Goal: Transaction & Acquisition: Purchase product/service

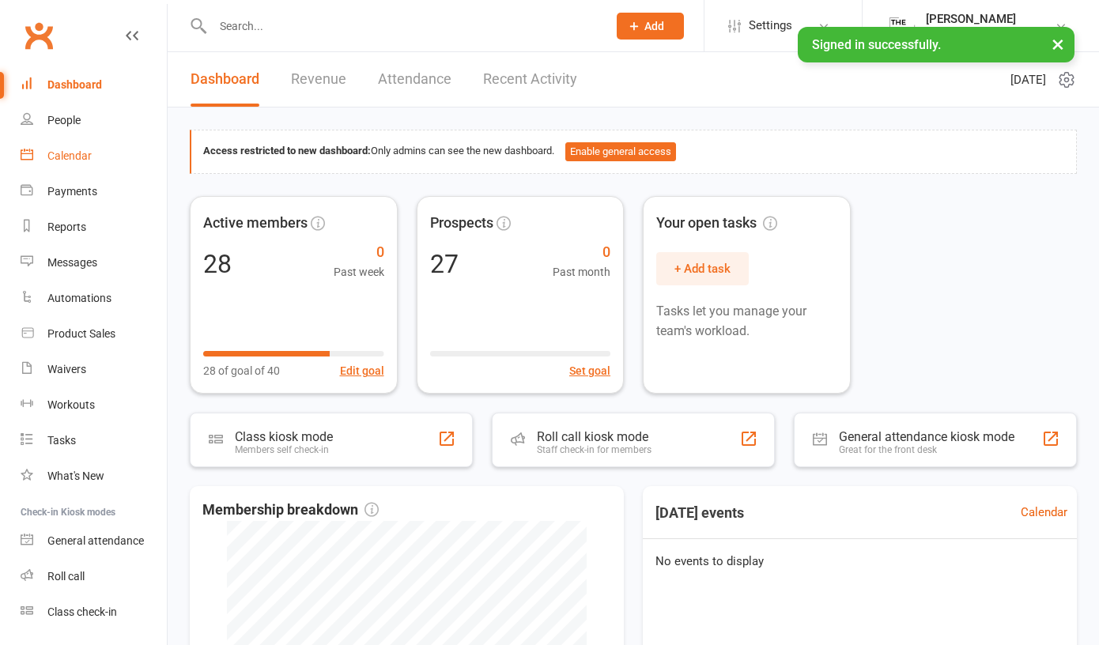
click at [70, 152] on div "Calendar" at bounding box center [69, 155] width 44 height 13
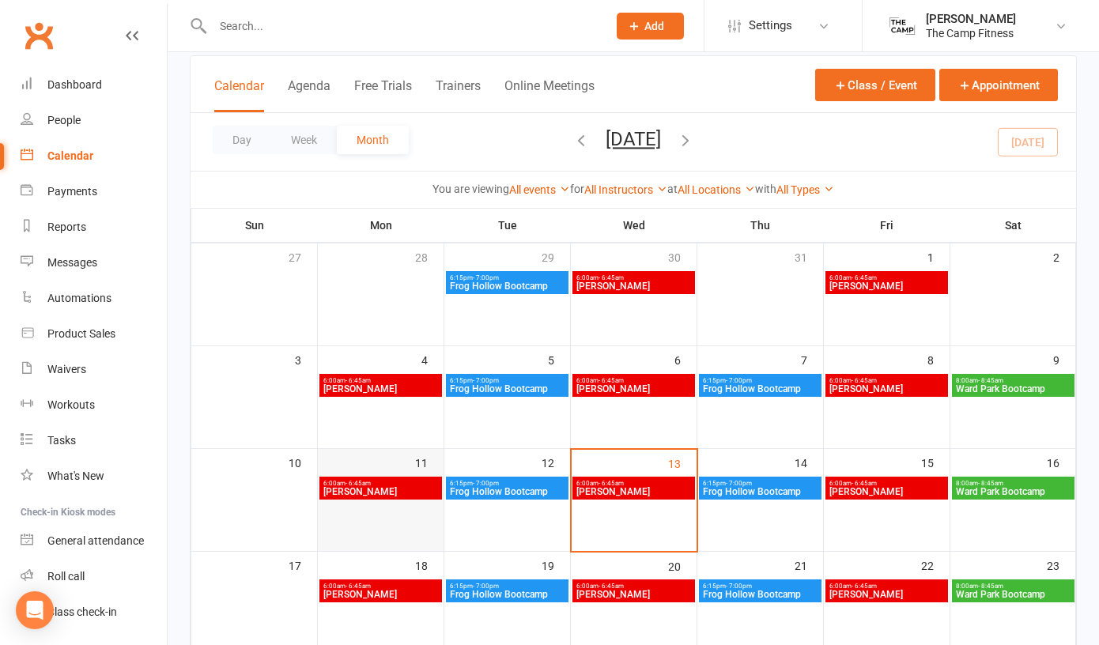
scroll to position [101, 0]
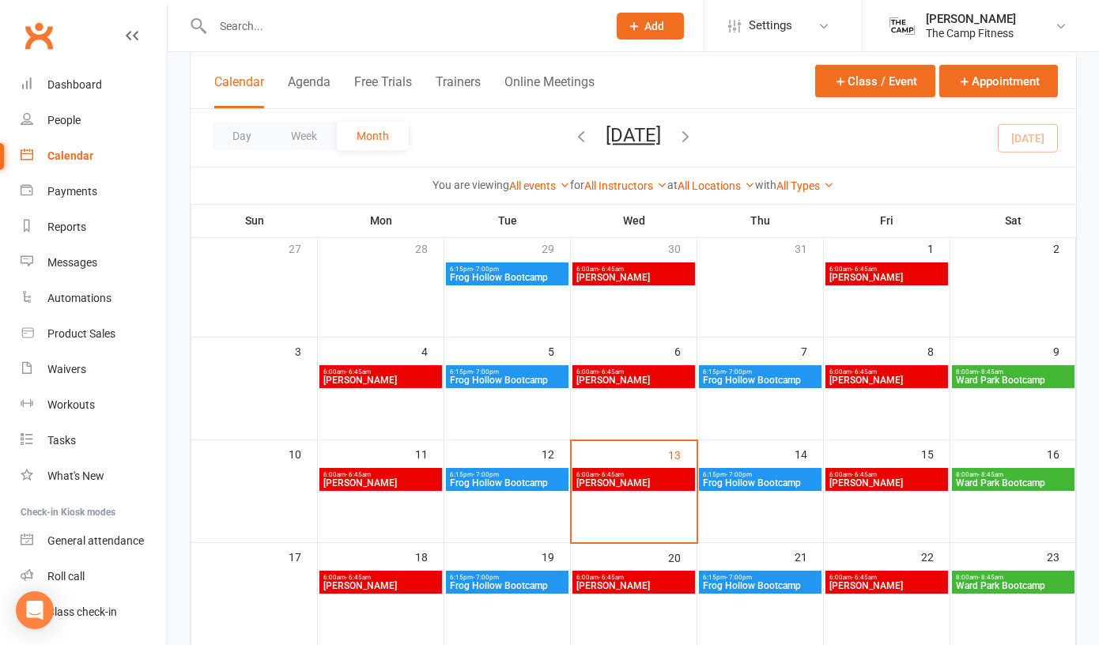
click at [385, 482] on span "Prince Alfred Bootcamp" at bounding box center [381, 483] width 116 height 9
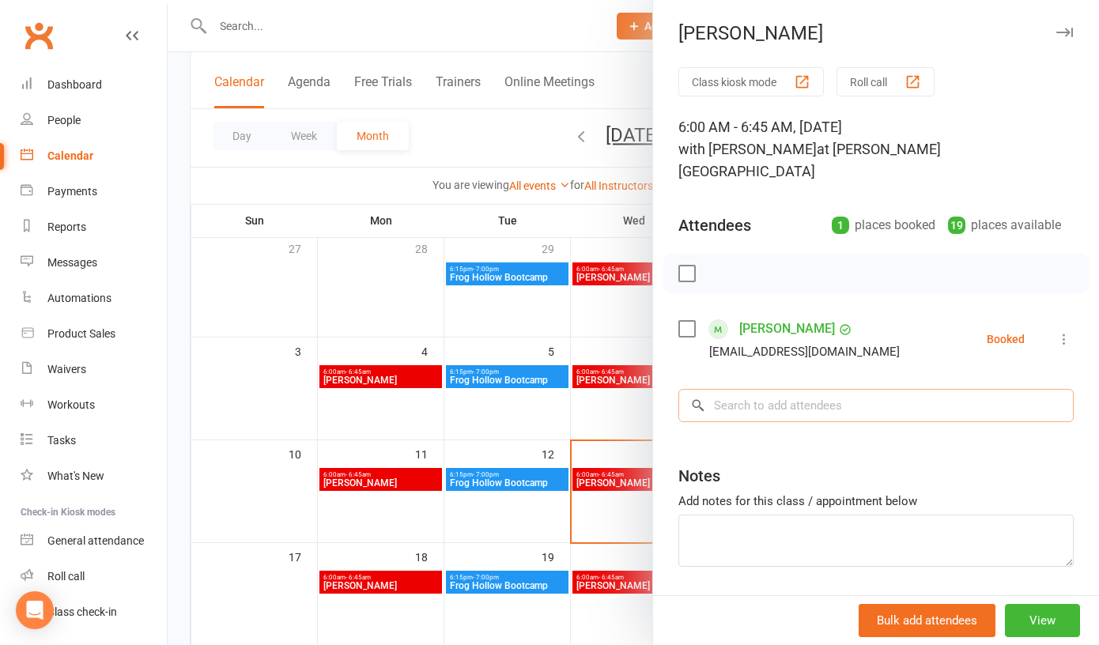
click at [868, 389] on input "search" at bounding box center [876, 405] width 395 height 33
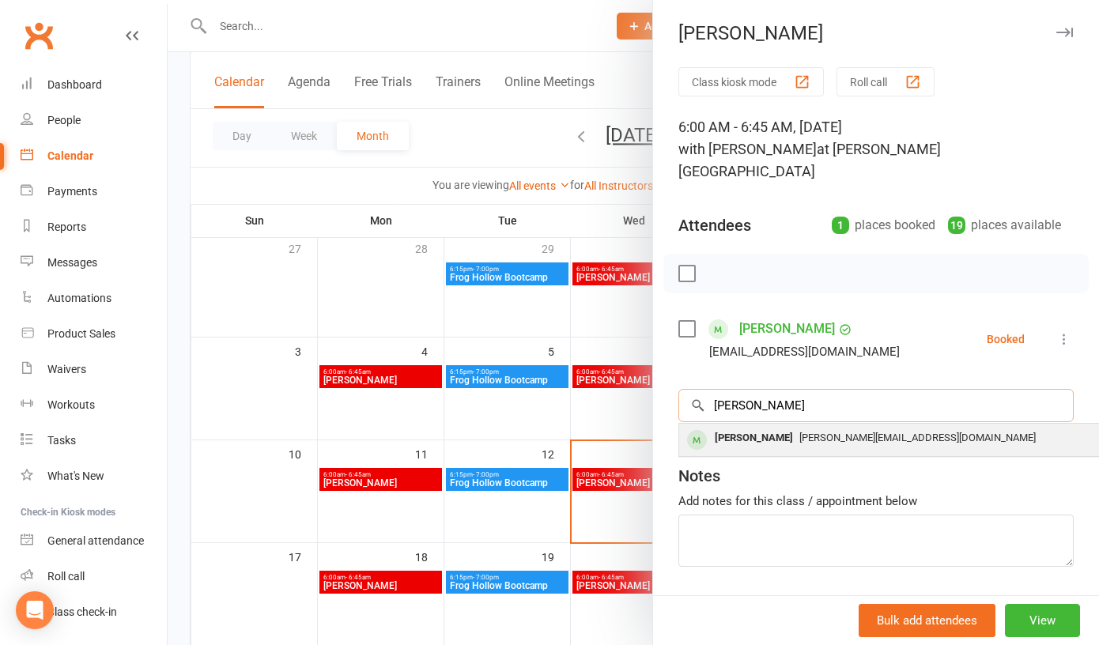
type input "Tracy"
click at [827, 432] on span "Tracy@tracyjamescreative.com" at bounding box center [918, 438] width 236 height 12
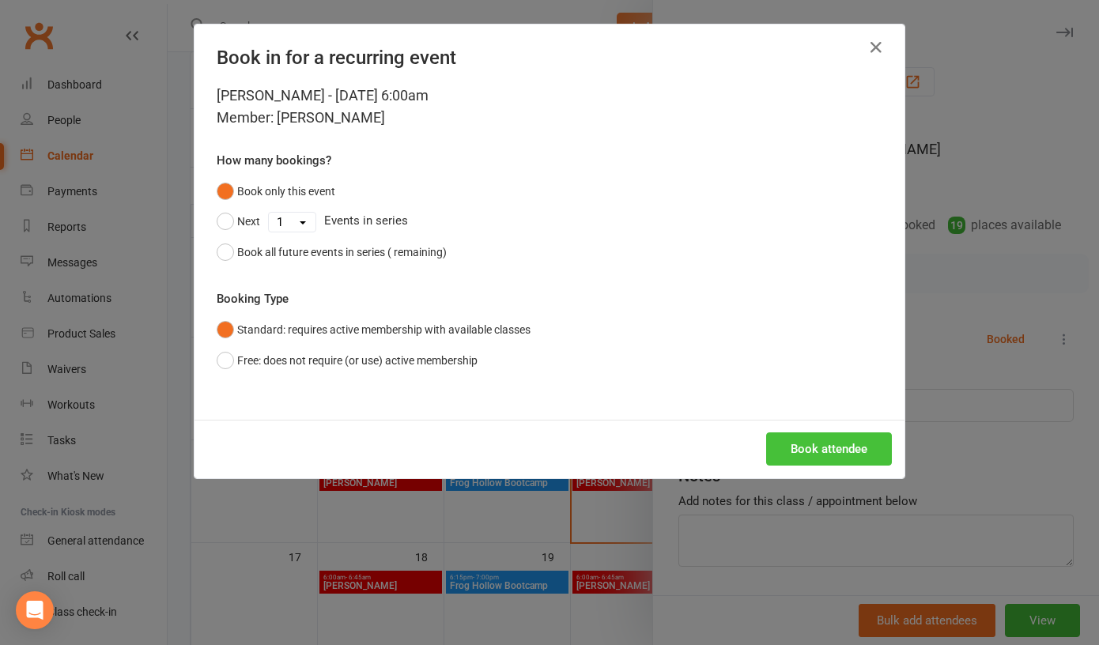
click at [793, 444] on button "Book attendee" at bounding box center [829, 449] width 126 height 33
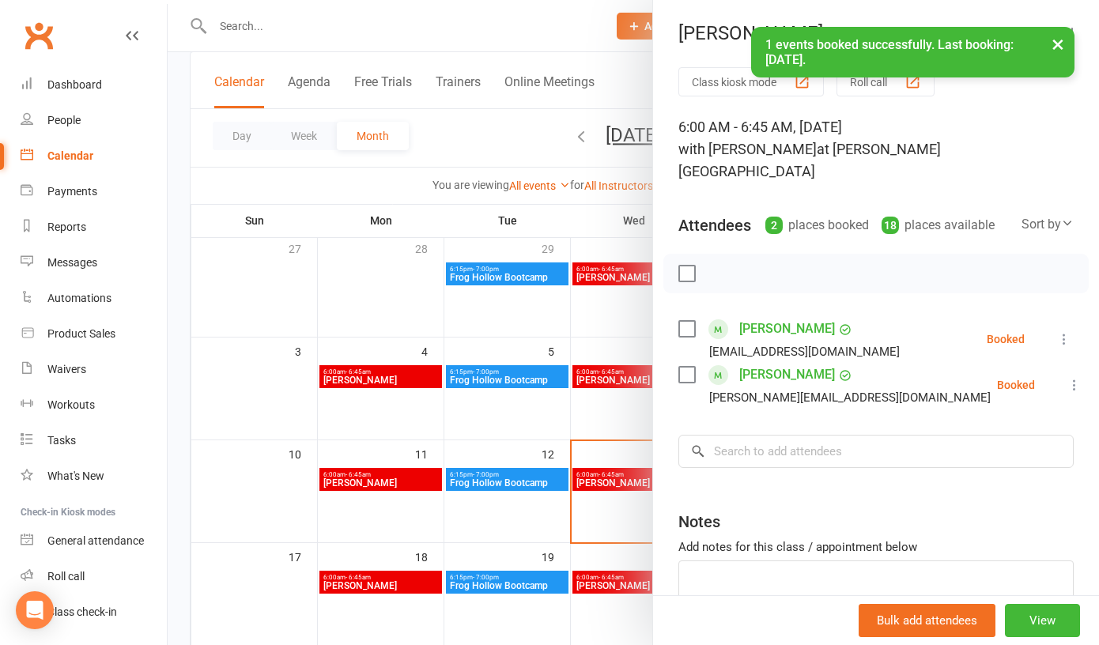
click at [689, 266] on label at bounding box center [687, 274] width 16 height 16
click at [719, 265] on icon "button" at bounding box center [721, 273] width 17 height 17
click at [524, 422] on div at bounding box center [634, 322] width 932 height 645
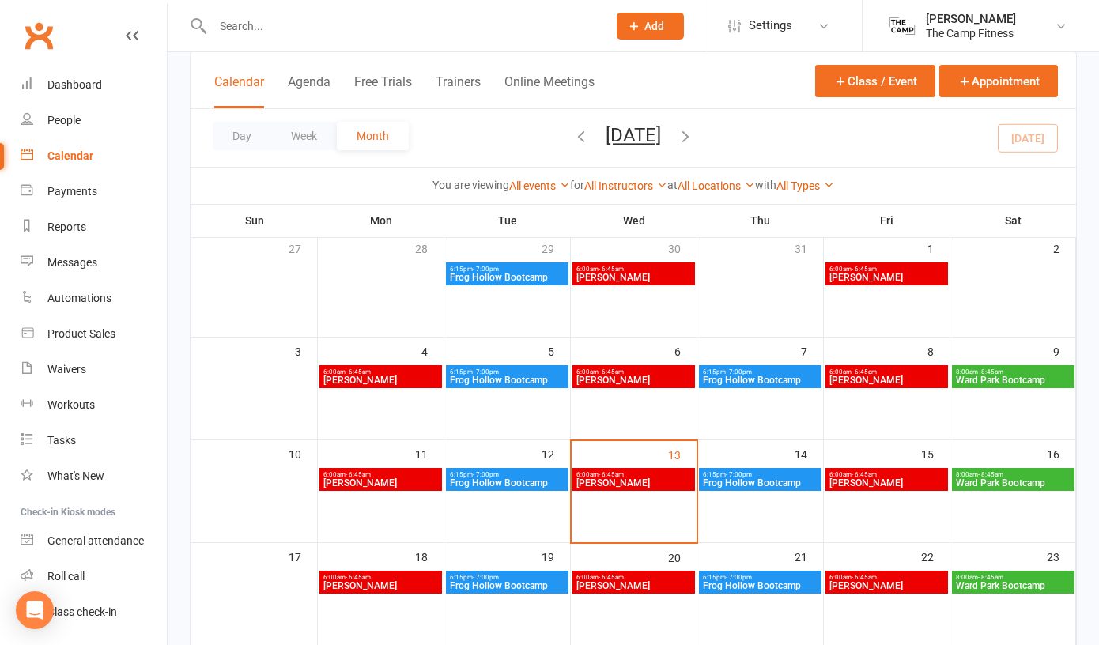
click at [424, 481] on span "Prince Alfred Bootcamp" at bounding box center [381, 483] width 116 height 9
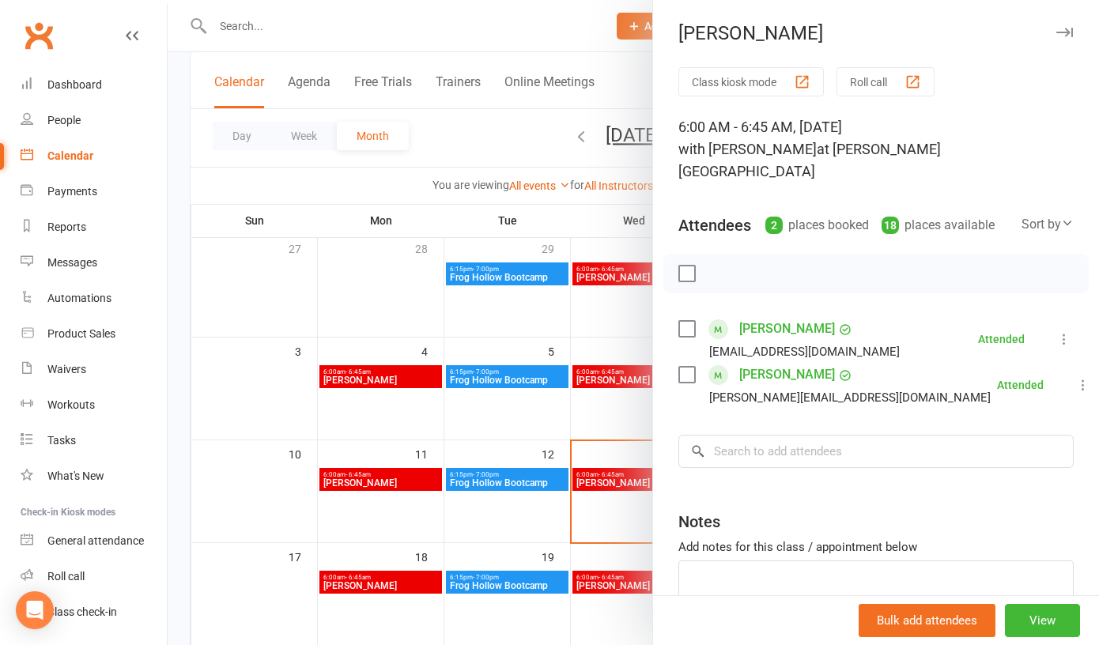
click at [484, 441] on div at bounding box center [634, 322] width 932 height 645
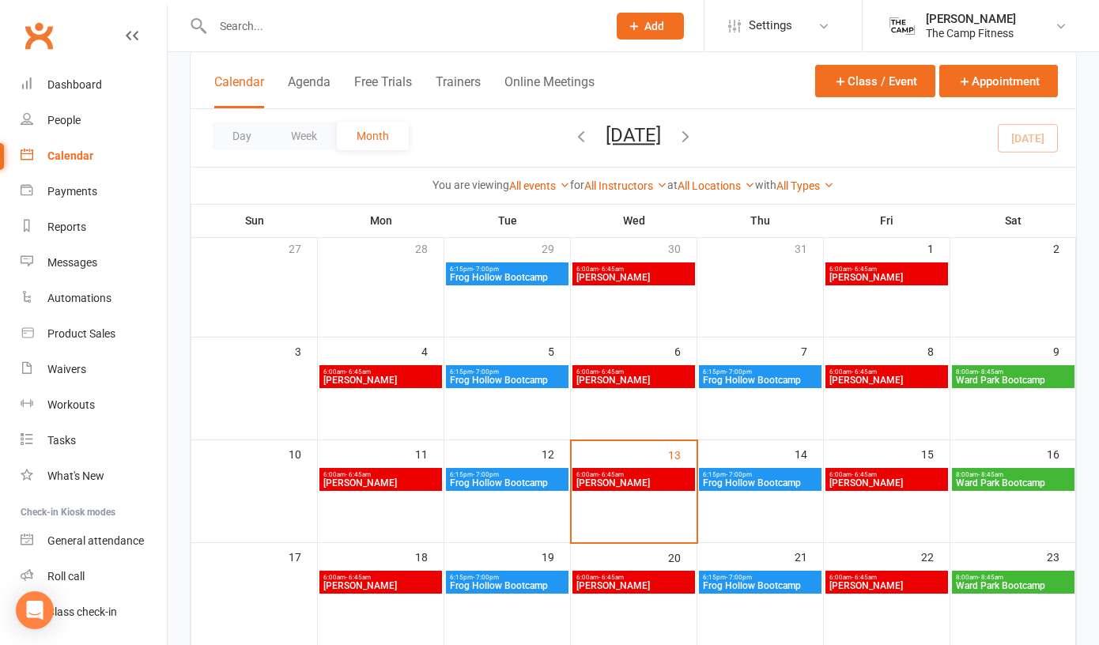
click at [403, 477] on span "6:00am - 6:45am" at bounding box center [381, 474] width 116 height 7
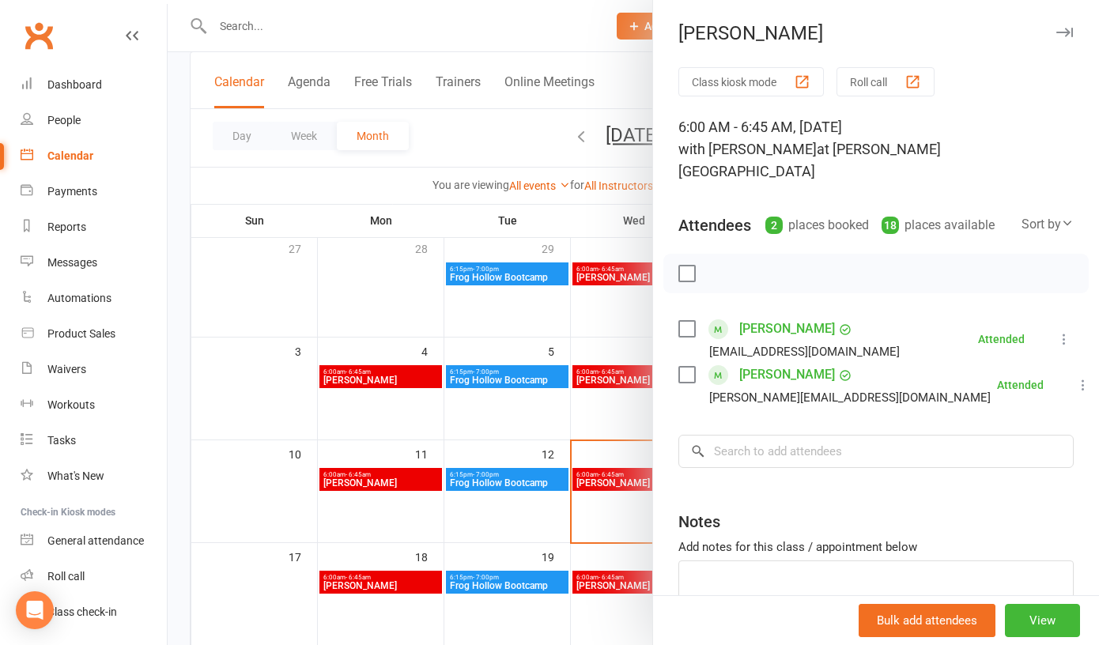
click at [485, 471] on div at bounding box center [634, 322] width 932 height 645
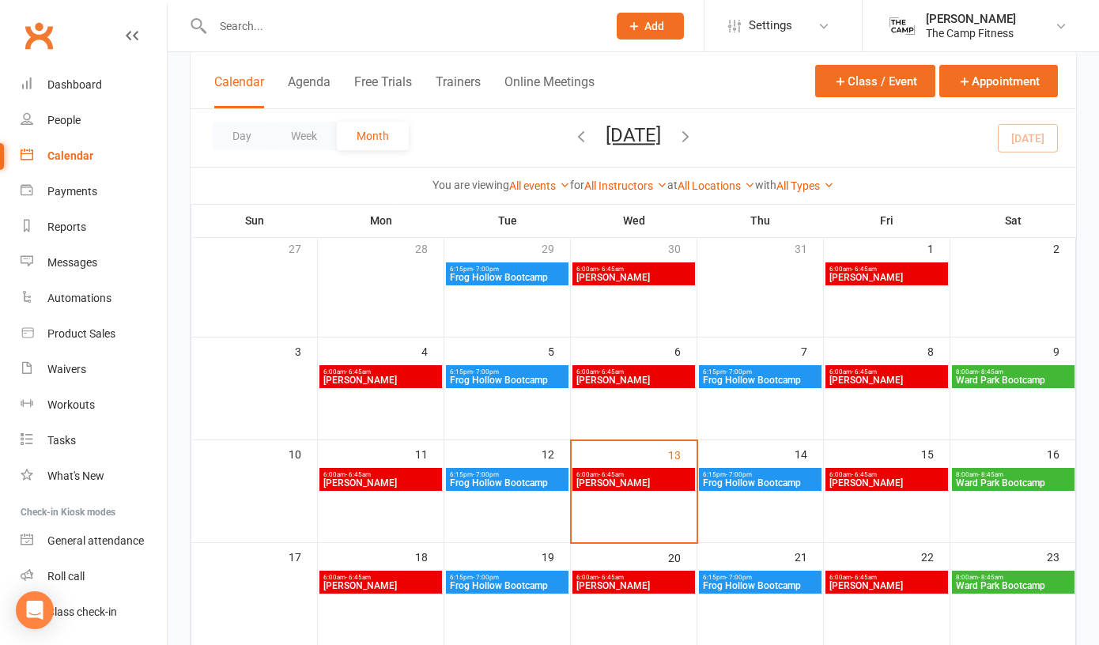
click at [486, 483] on span "Frog Hollow Bootcamp" at bounding box center [507, 483] width 116 height 9
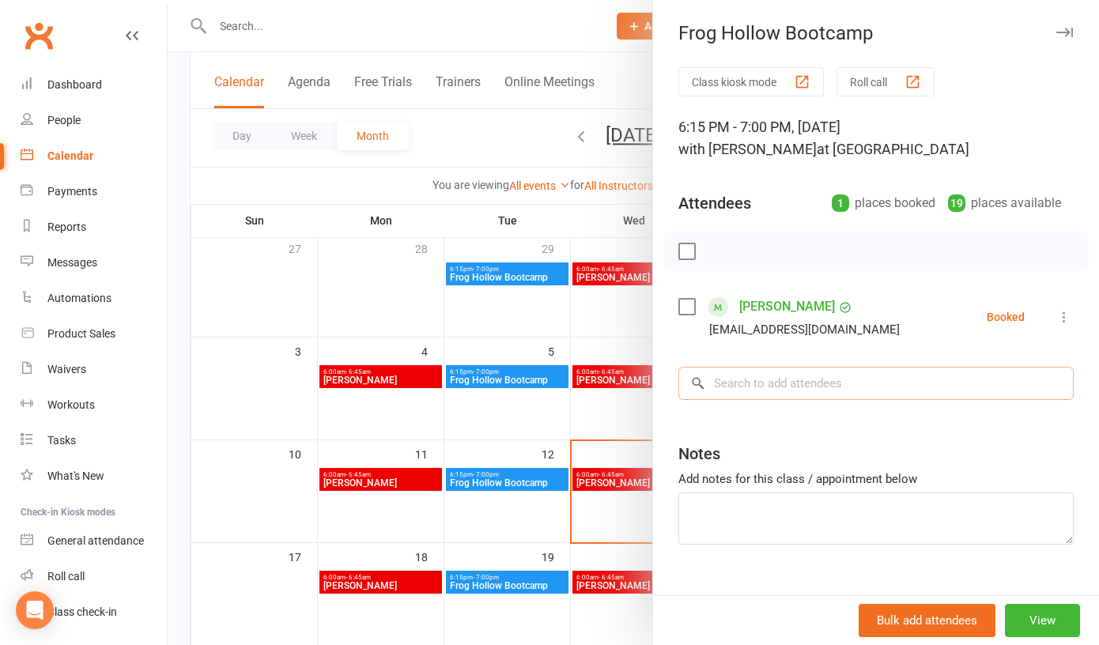
click at [758, 394] on input "search" at bounding box center [876, 383] width 395 height 33
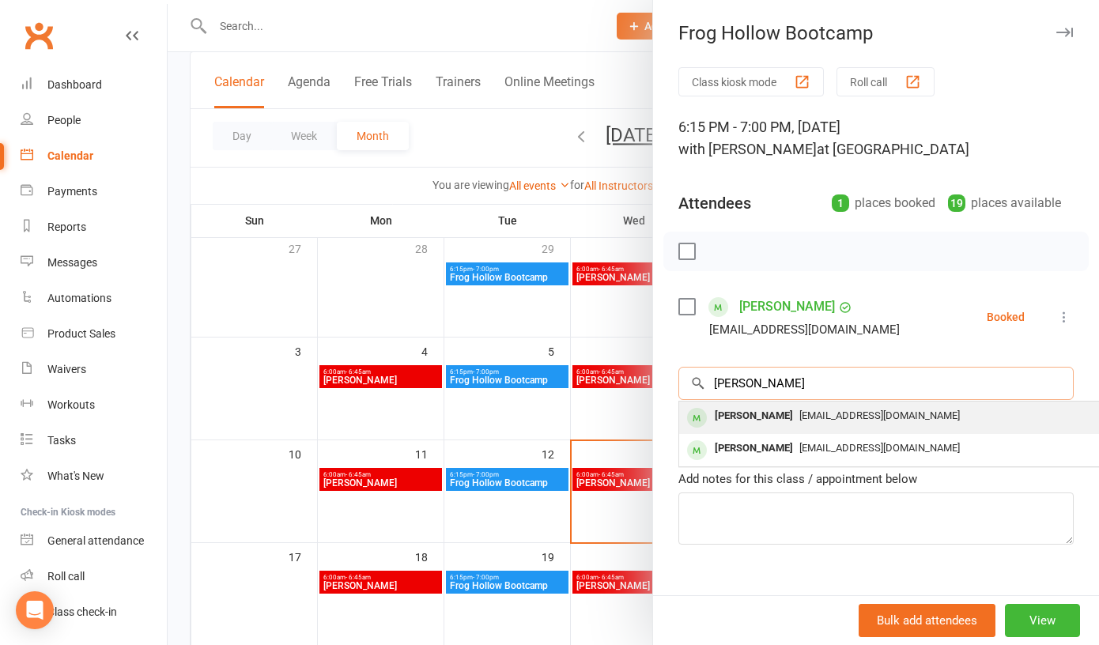
type input "eric"
click at [765, 414] on div "Eric Lewis" at bounding box center [754, 416] width 91 height 23
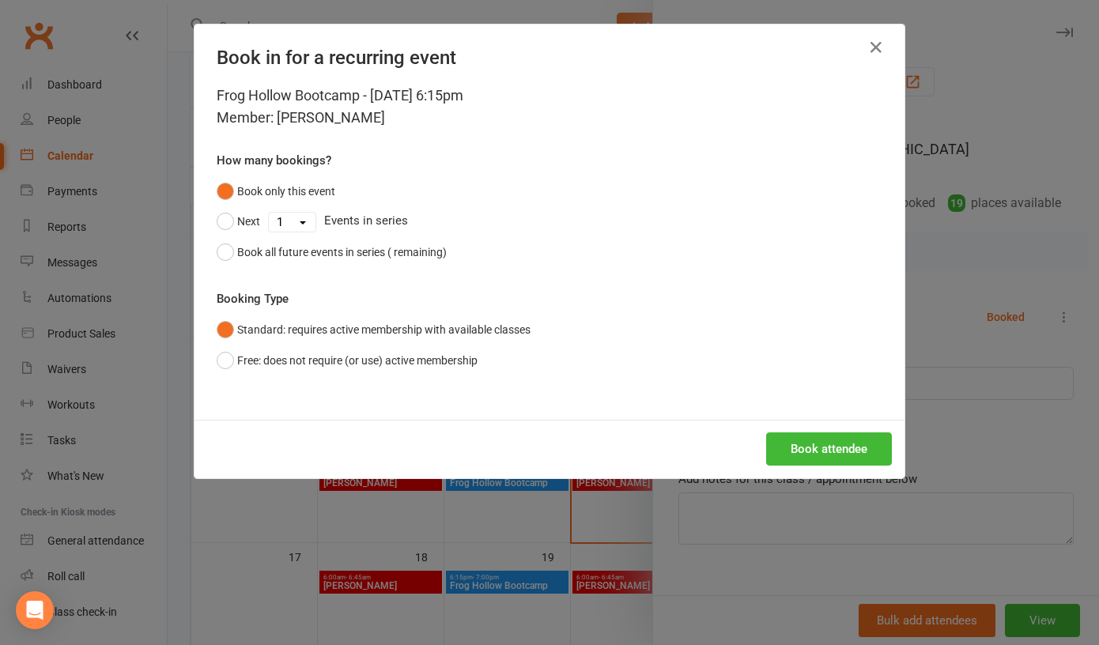
click at [813, 454] on button "Book attendee" at bounding box center [829, 449] width 126 height 33
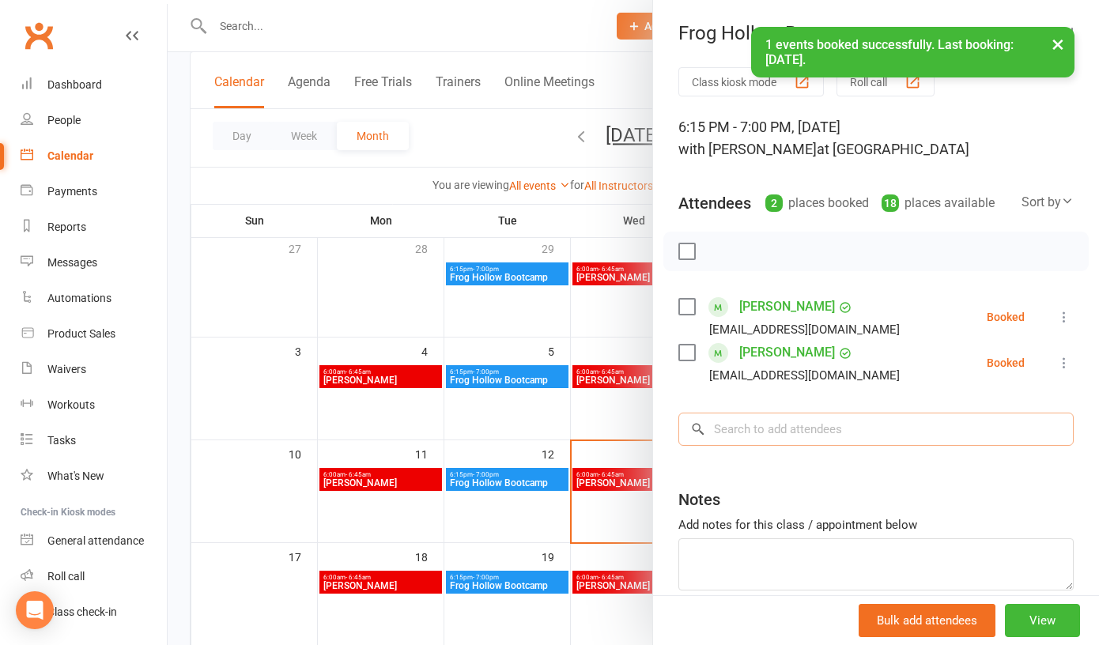
click at [758, 421] on input "search" at bounding box center [876, 429] width 395 height 33
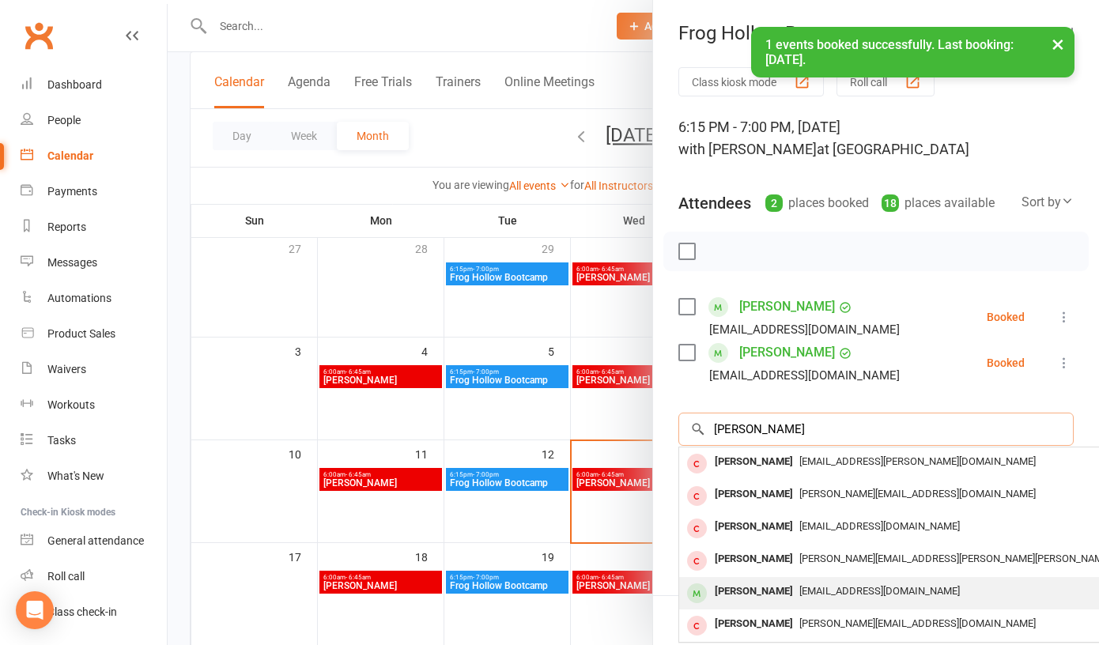
type input "jane"
click at [759, 590] on div "Jane Compton" at bounding box center [754, 592] width 91 height 23
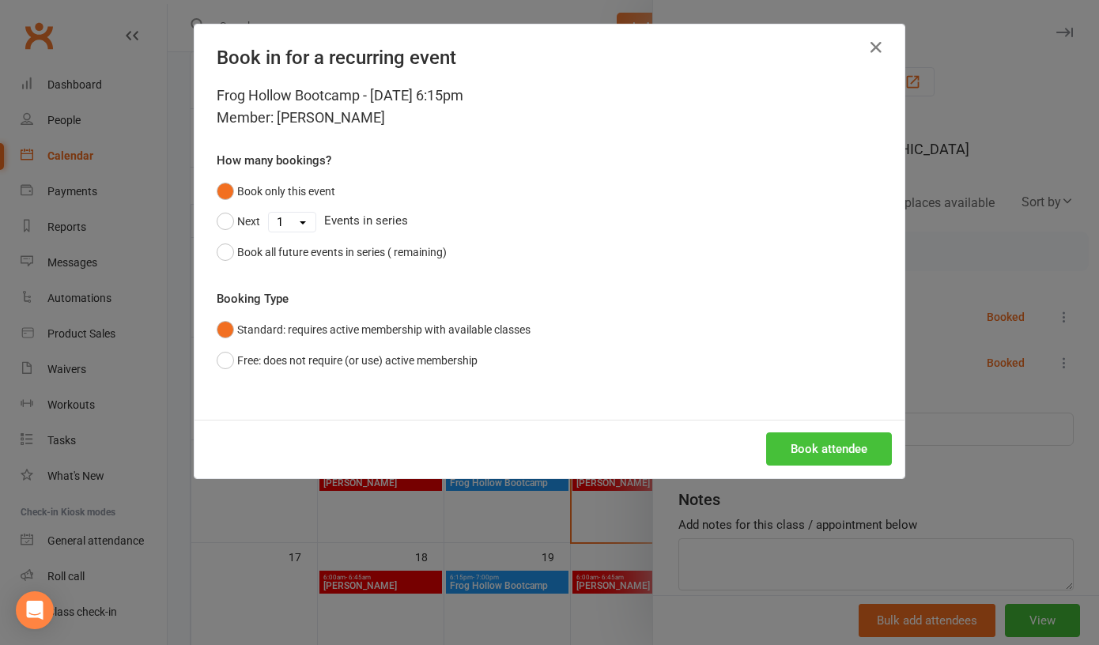
click at [816, 452] on button "Book attendee" at bounding box center [829, 449] width 126 height 33
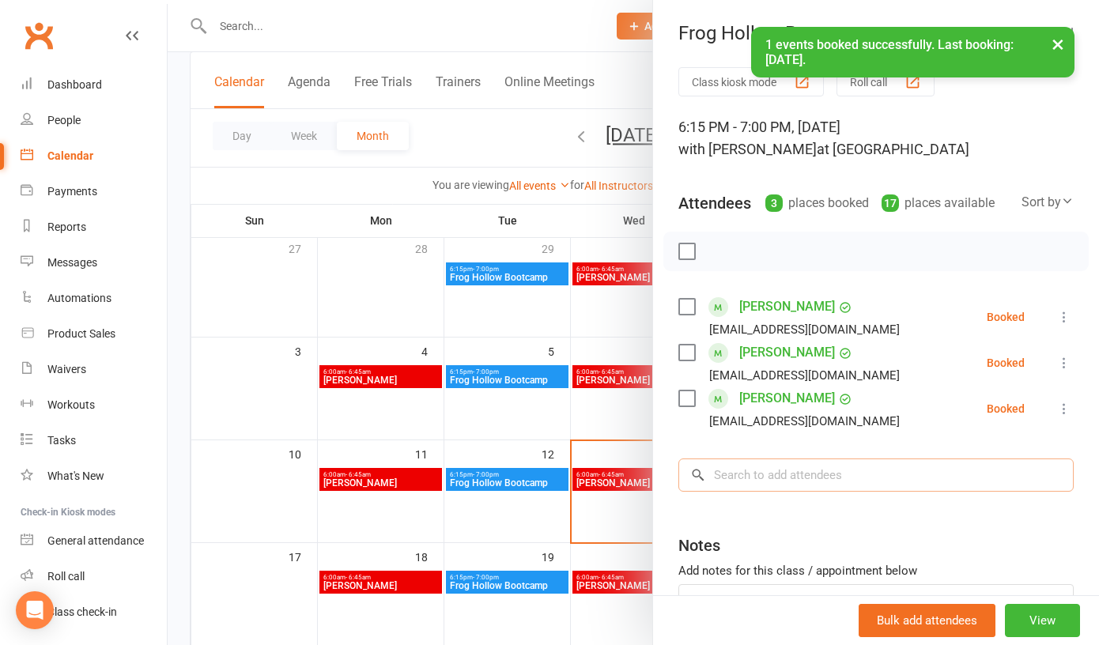
click at [733, 477] on input "search" at bounding box center [876, 475] width 395 height 33
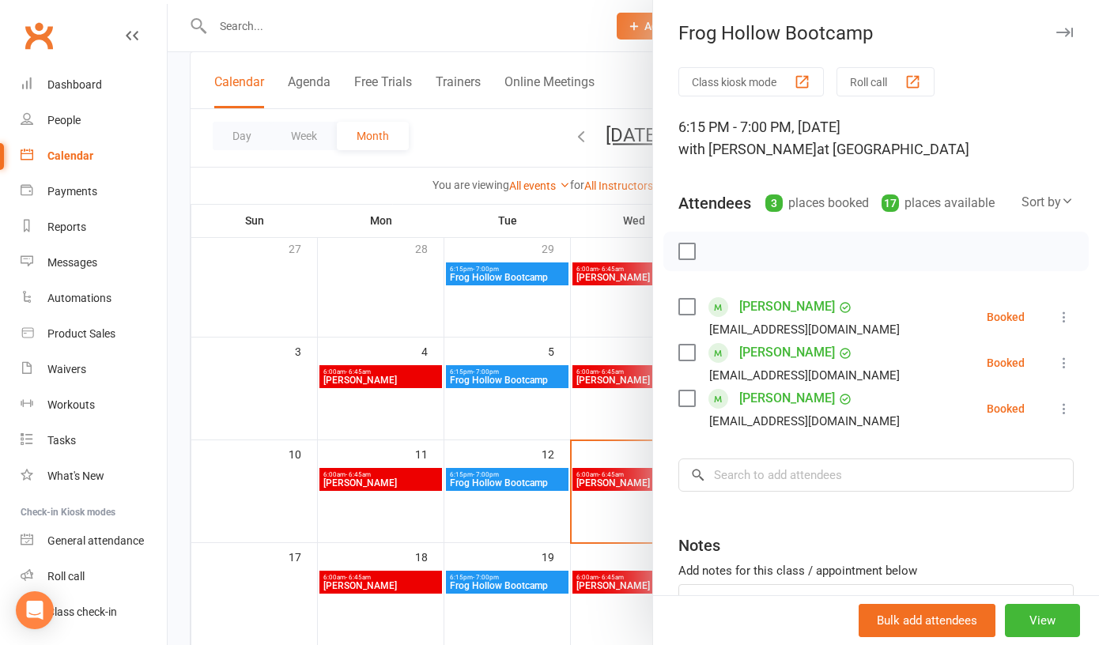
click at [688, 257] on label at bounding box center [687, 252] width 16 height 16
click at [724, 255] on icon "button" at bounding box center [721, 251] width 17 height 17
click at [627, 429] on div at bounding box center [634, 322] width 932 height 645
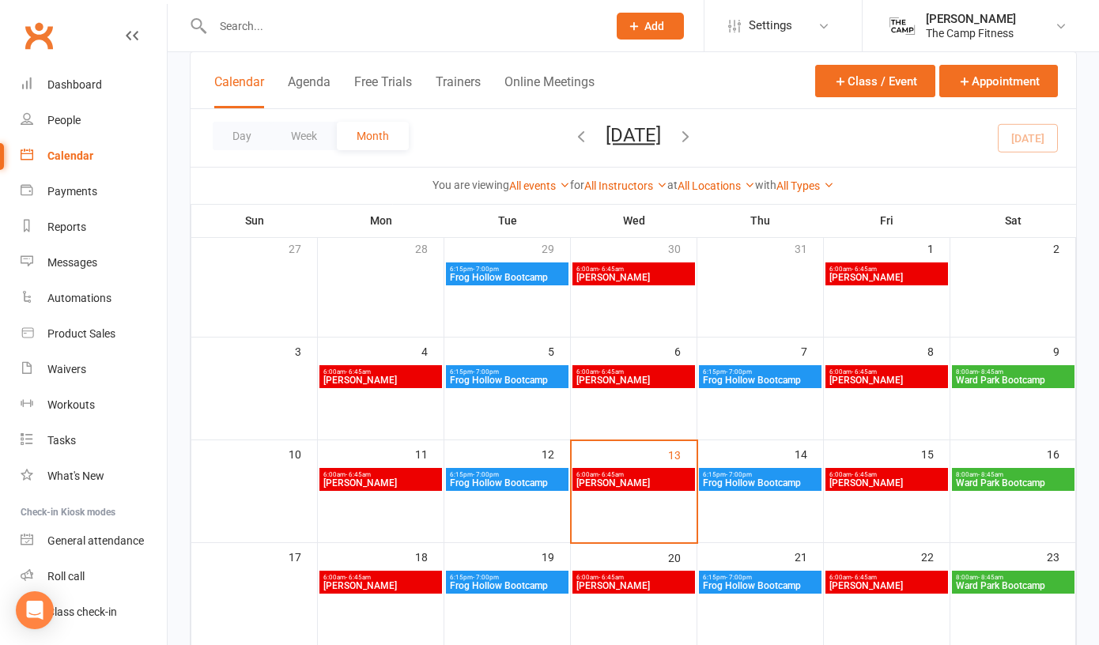
click at [637, 486] on span "Prince Alfred Bootcamp" at bounding box center [634, 483] width 116 height 9
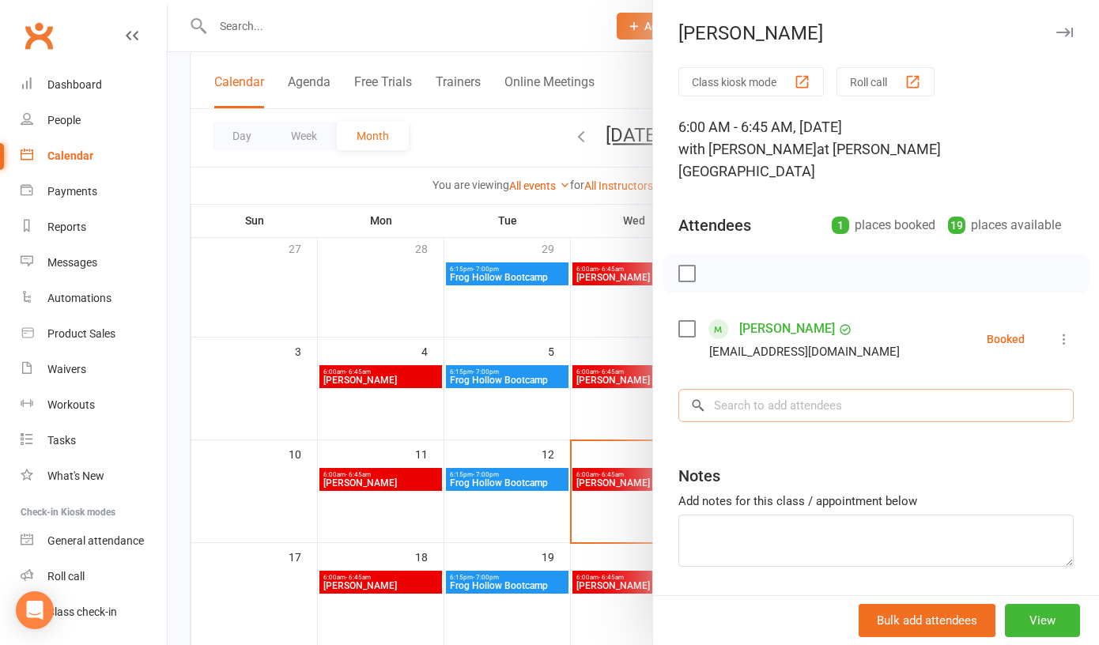
click at [736, 394] on input "search" at bounding box center [876, 405] width 395 height 33
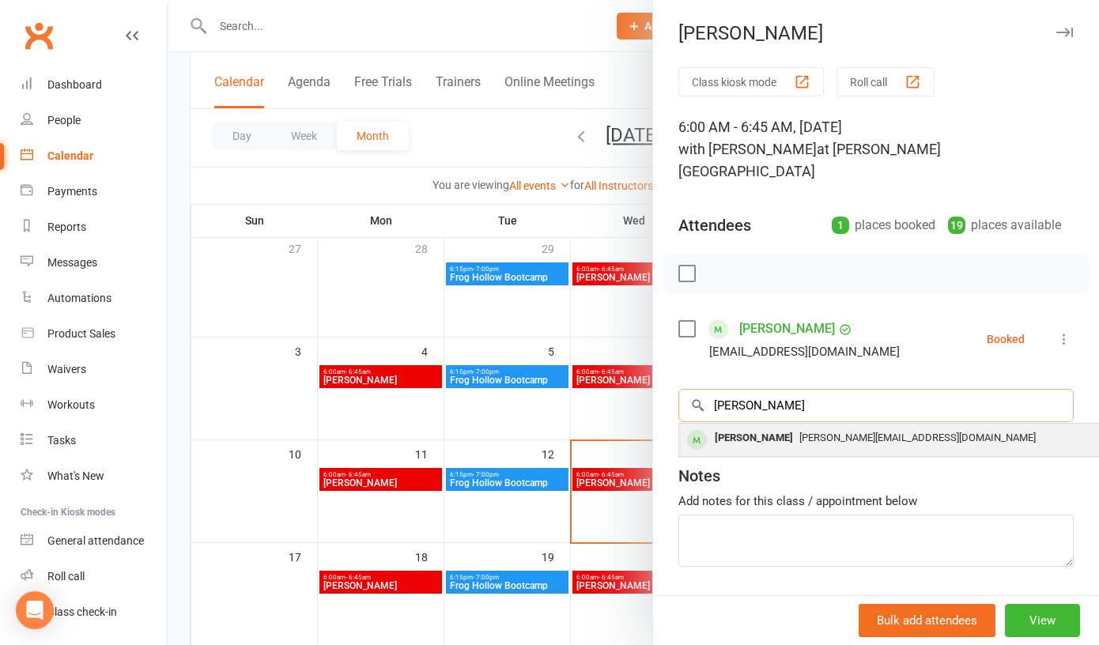
type input "tracy"
click at [751, 427] on div "Tracy James" at bounding box center [754, 438] width 91 height 23
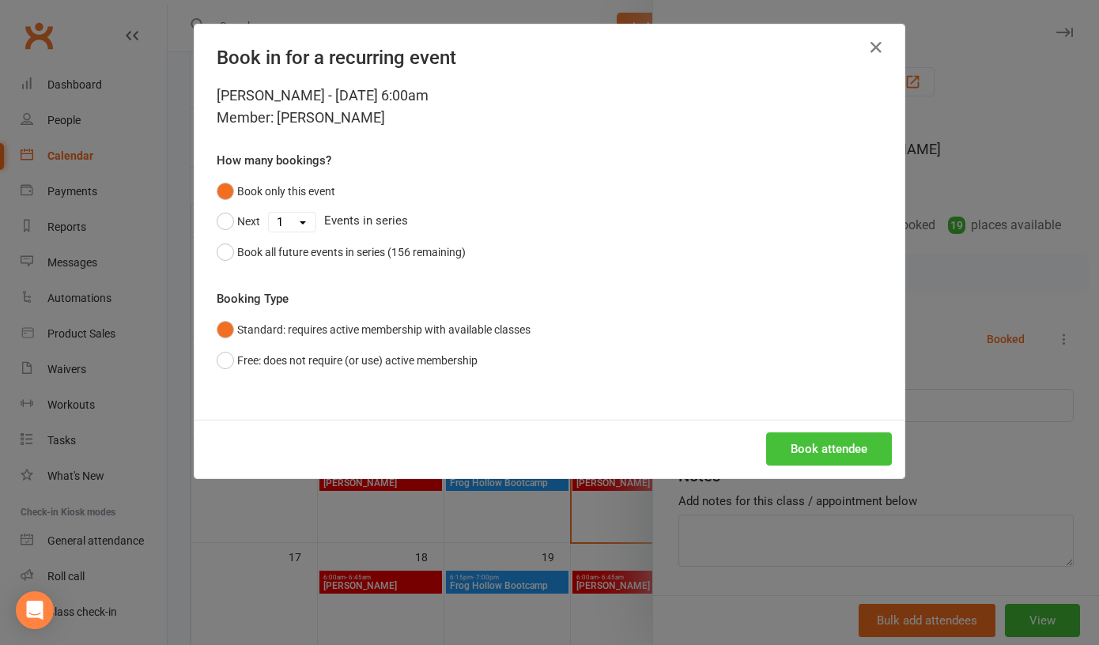
click at [815, 441] on button "Book attendee" at bounding box center [829, 449] width 126 height 33
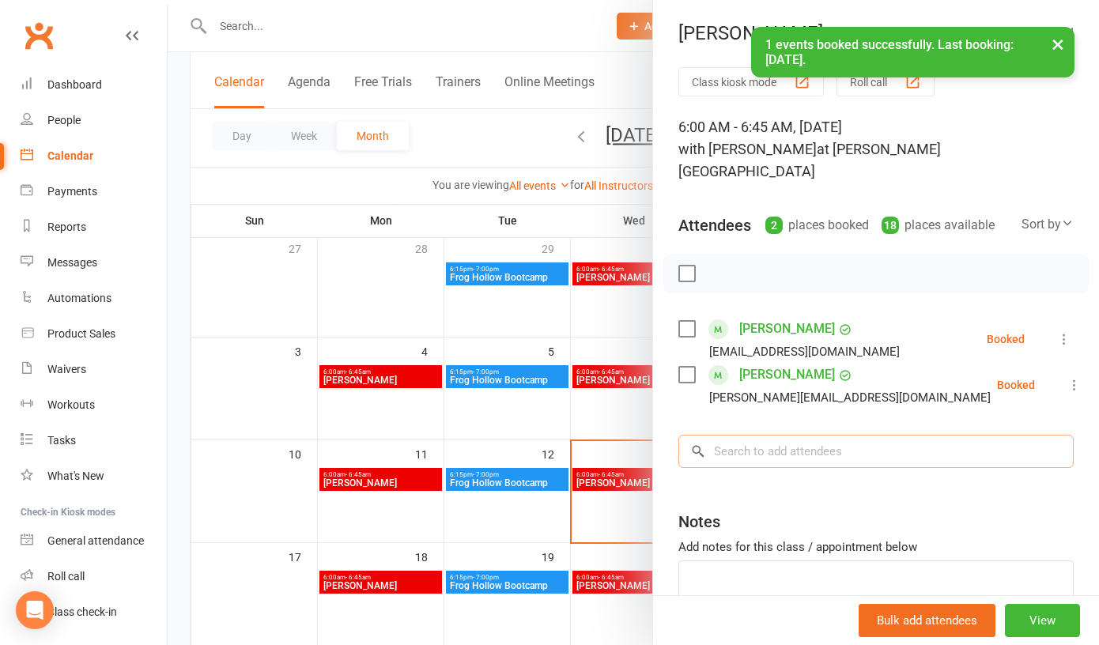
click at [770, 435] on input "search" at bounding box center [876, 451] width 395 height 33
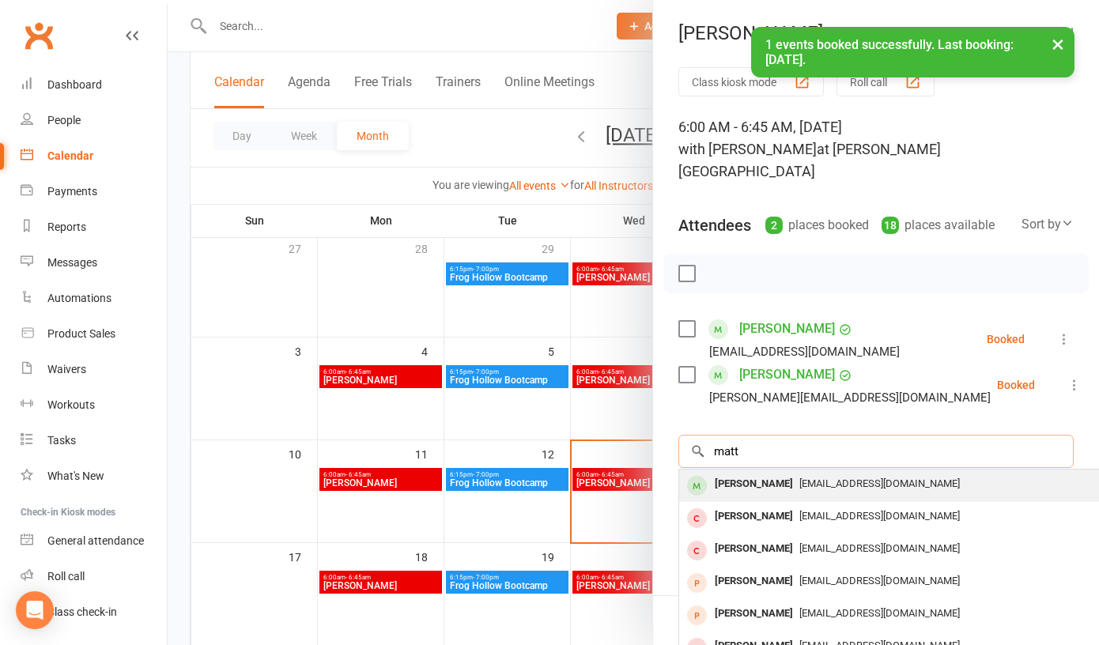
type input "matt"
click at [763, 473] on div "Matthew Jorgenson" at bounding box center [754, 484] width 91 height 23
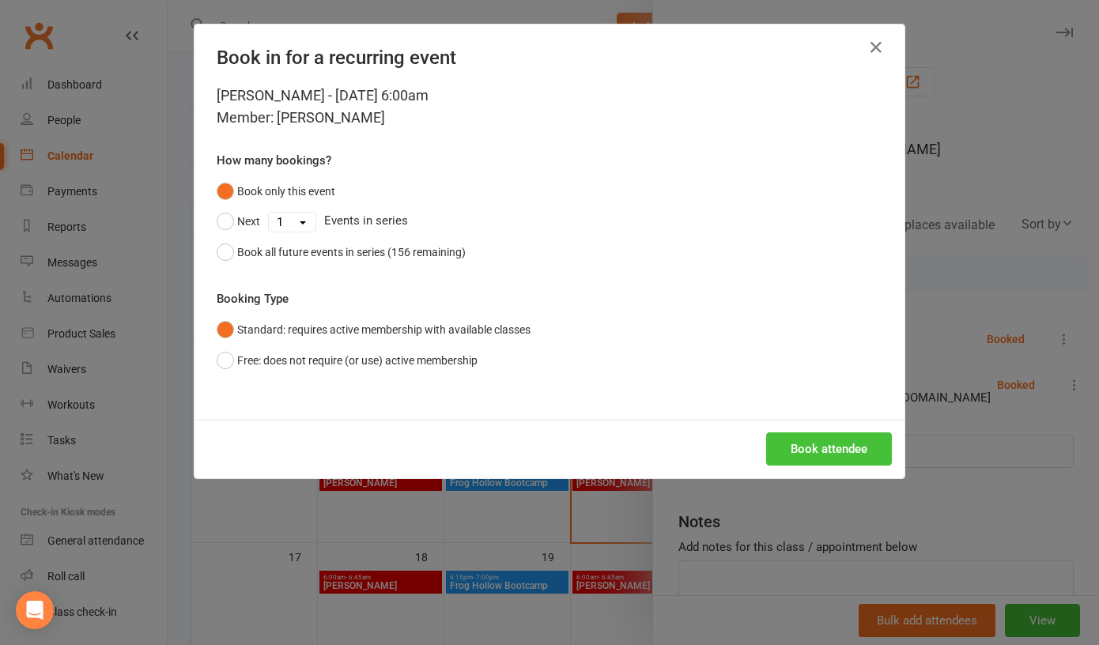
click at [801, 448] on button "Book attendee" at bounding box center [829, 449] width 126 height 33
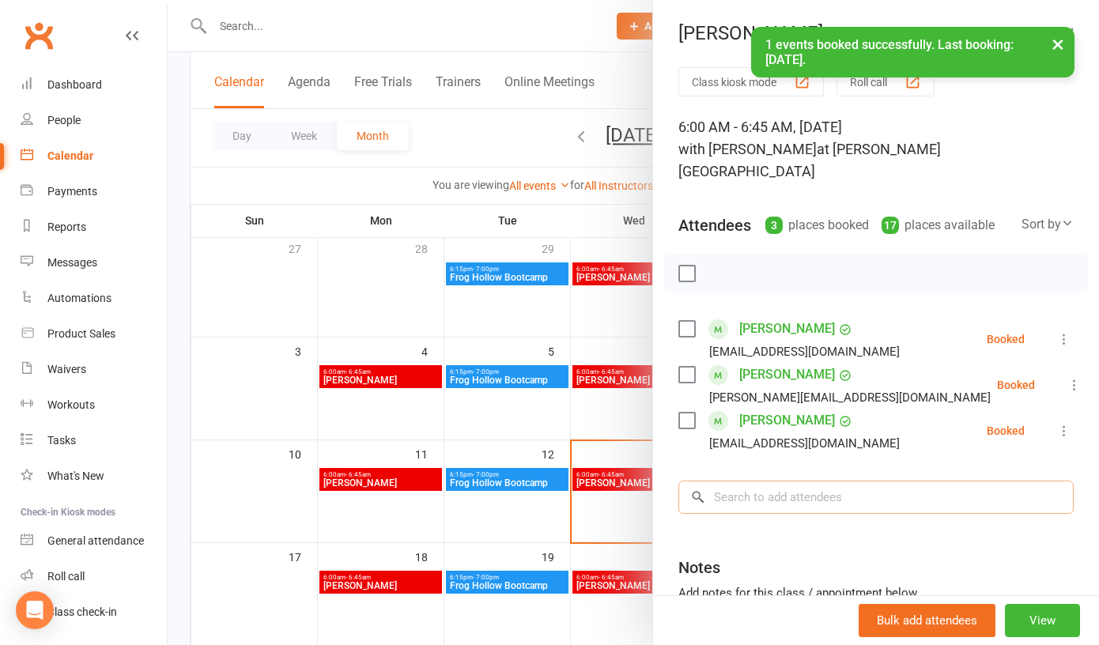
click at [759, 481] on input "search" at bounding box center [876, 497] width 395 height 33
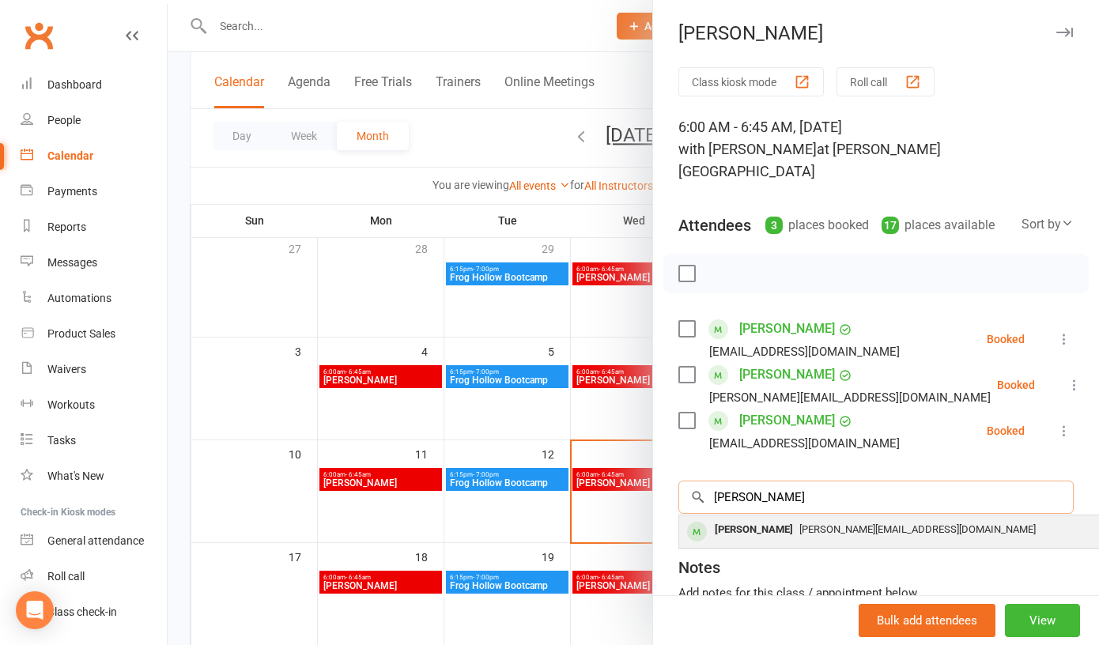
type input "dani"
click at [761, 519] on div "Daniel Burgess" at bounding box center [754, 530] width 91 height 23
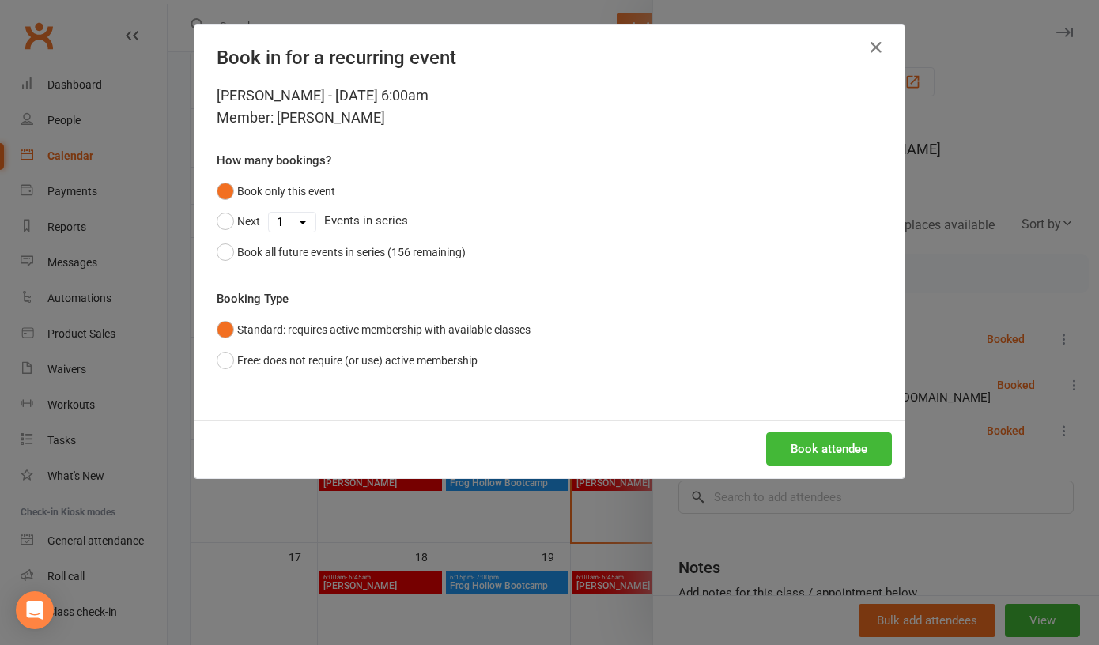
click at [841, 423] on div "Book attendee" at bounding box center [550, 449] width 710 height 59
click at [836, 445] on button "Book attendee" at bounding box center [829, 449] width 126 height 33
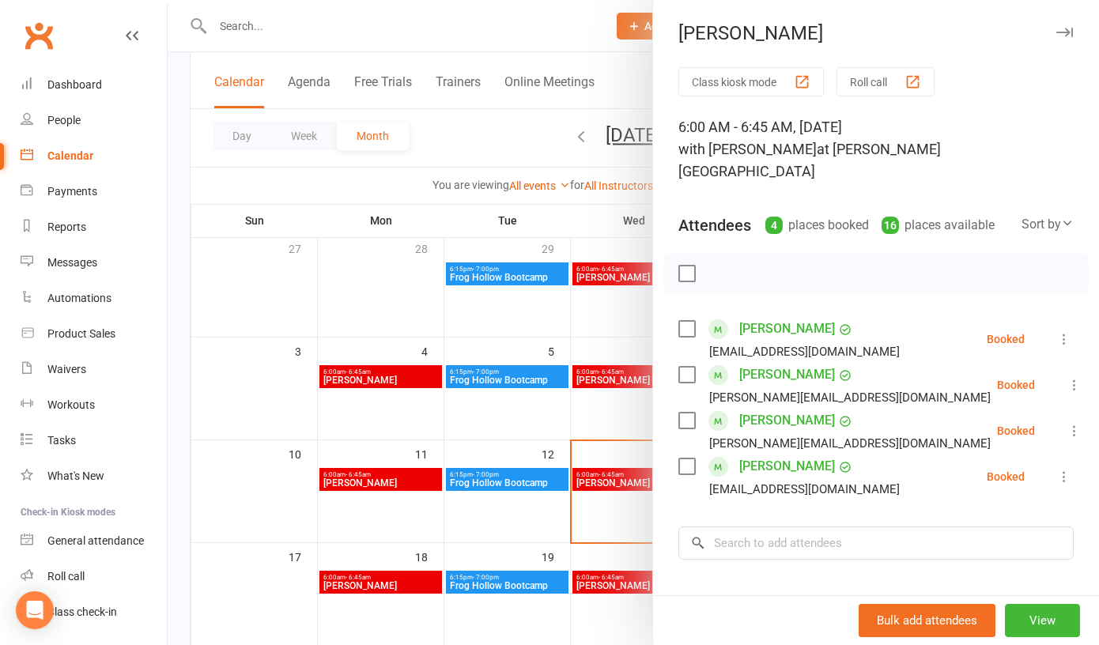
click at [686, 266] on label at bounding box center [687, 274] width 16 height 16
click at [723, 265] on icon "button" at bounding box center [721, 273] width 17 height 17
click at [626, 402] on div at bounding box center [634, 322] width 932 height 645
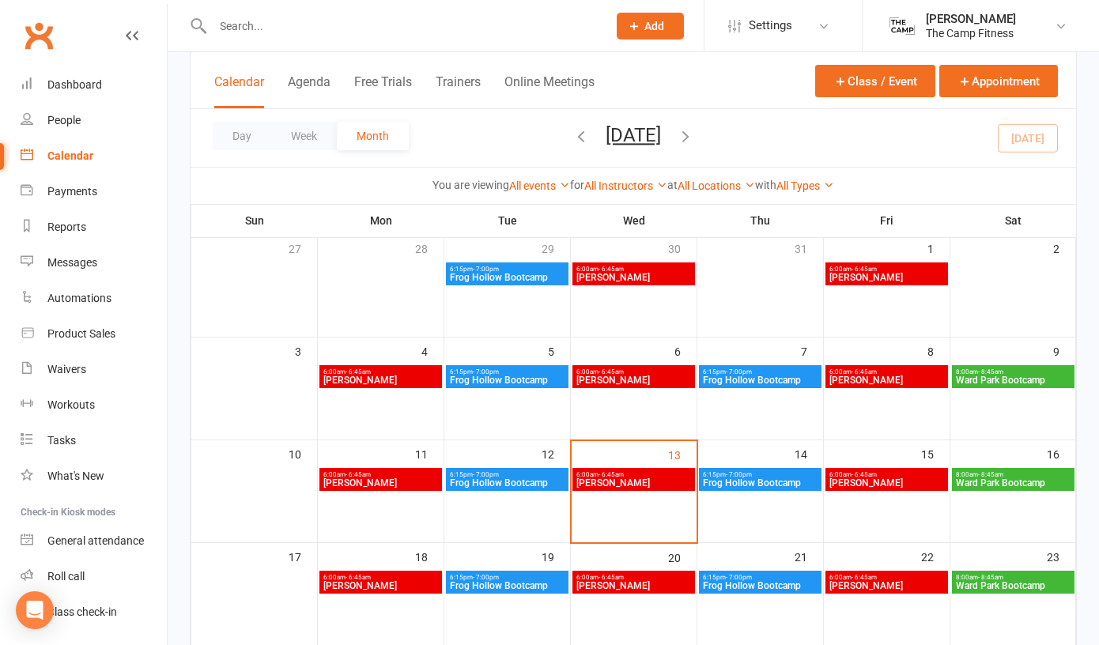
click at [339, 28] on input "text" at bounding box center [402, 26] width 388 height 22
click at [98, 337] on div "Product Sales" at bounding box center [81, 333] width 68 height 13
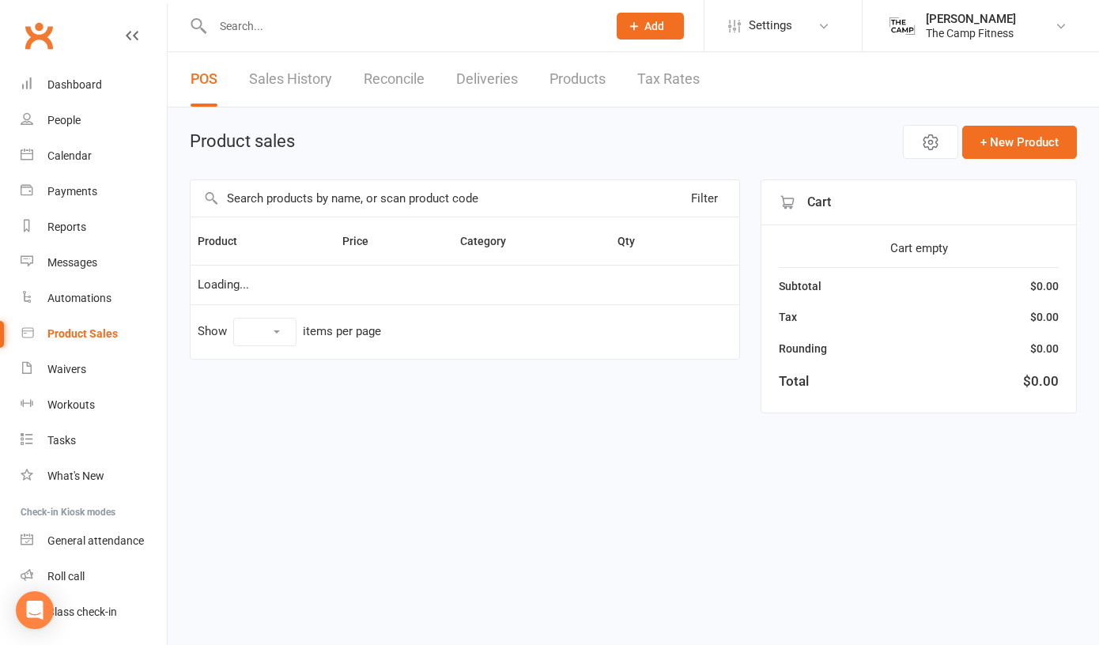
select select "10"
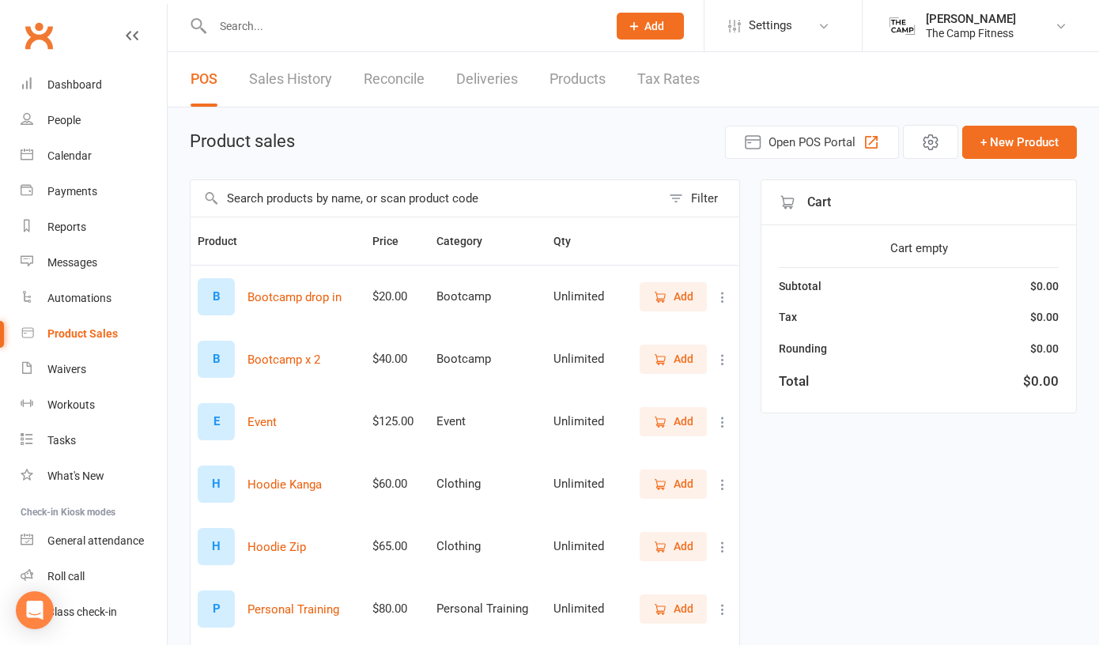
click at [687, 299] on span "Add" at bounding box center [684, 296] width 20 height 17
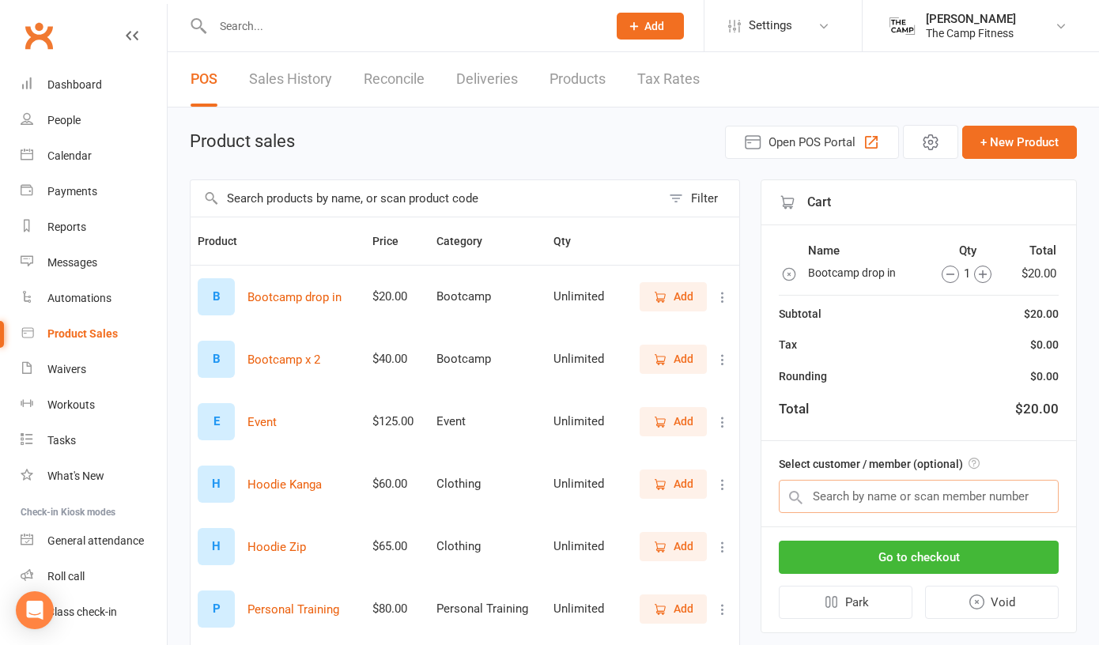
click at [870, 492] on input "text" at bounding box center [919, 496] width 280 height 33
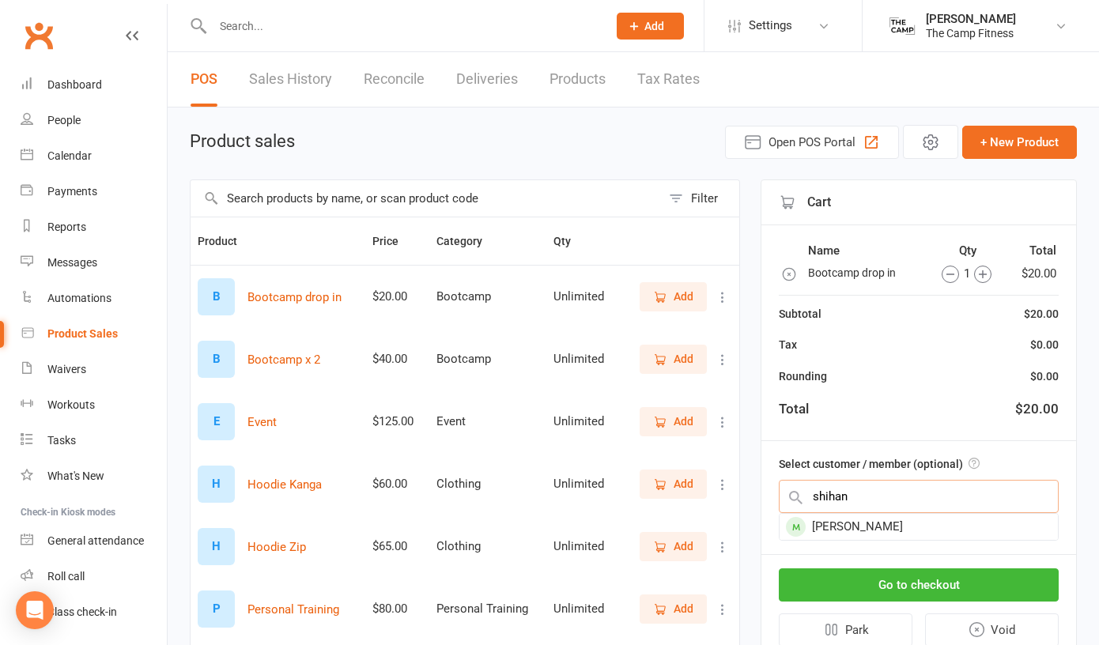
type input "shihan"
click at [884, 540] on div "[PERSON_NAME]" at bounding box center [919, 527] width 280 height 28
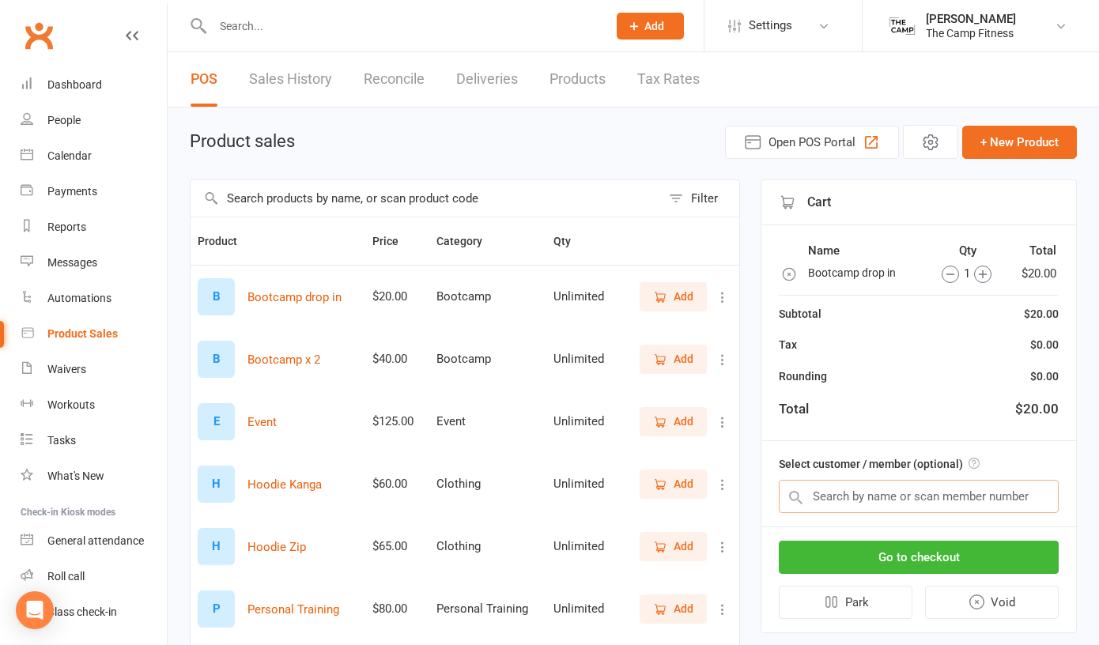
click at [889, 503] on input "text" at bounding box center [919, 496] width 280 height 33
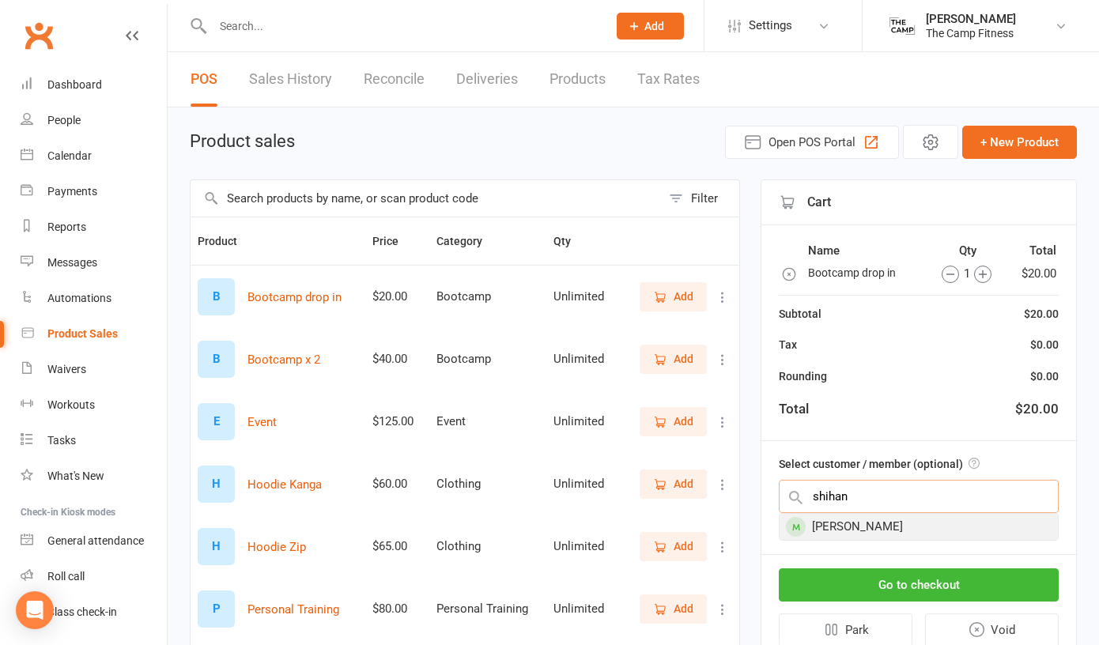
type input "shihan"
click at [895, 524] on div "[PERSON_NAME]" at bounding box center [919, 527] width 278 height 26
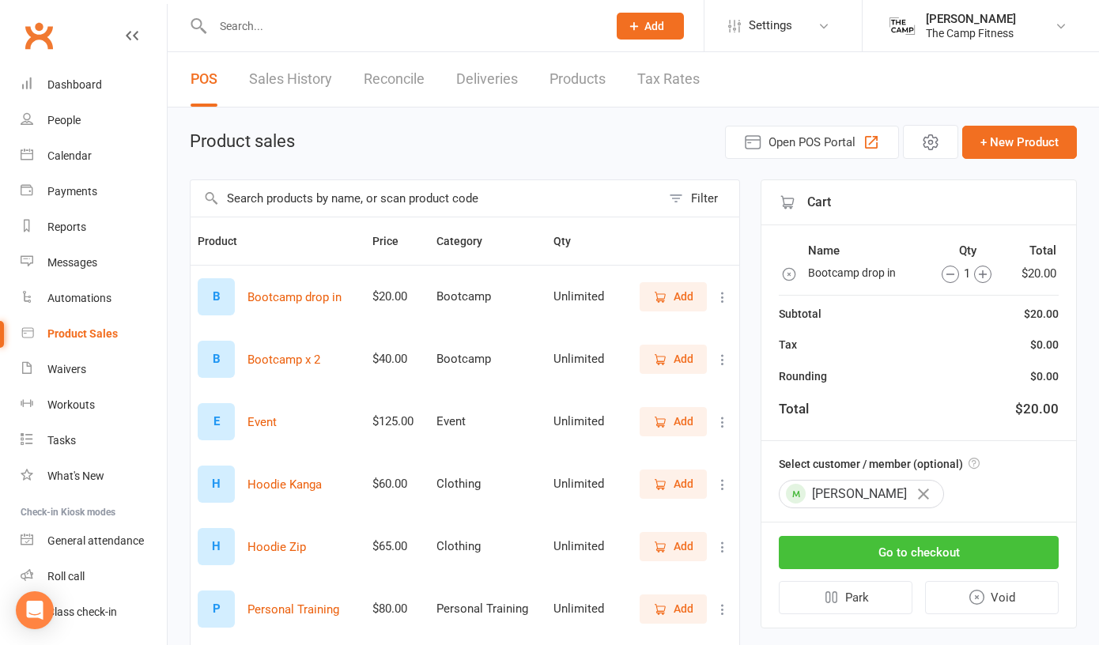
click at [895, 546] on button "Go to checkout" at bounding box center [919, 552] width 280 height 33
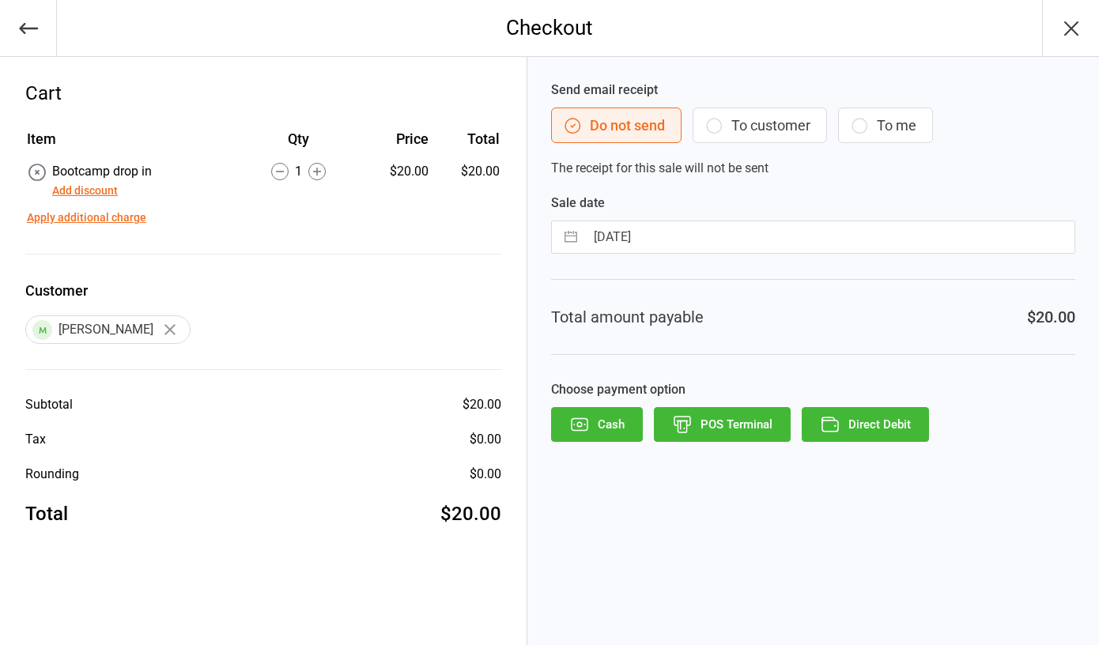
click at [835, 420] on icon "button" at bounding box center [831, 419] width 7 height 3
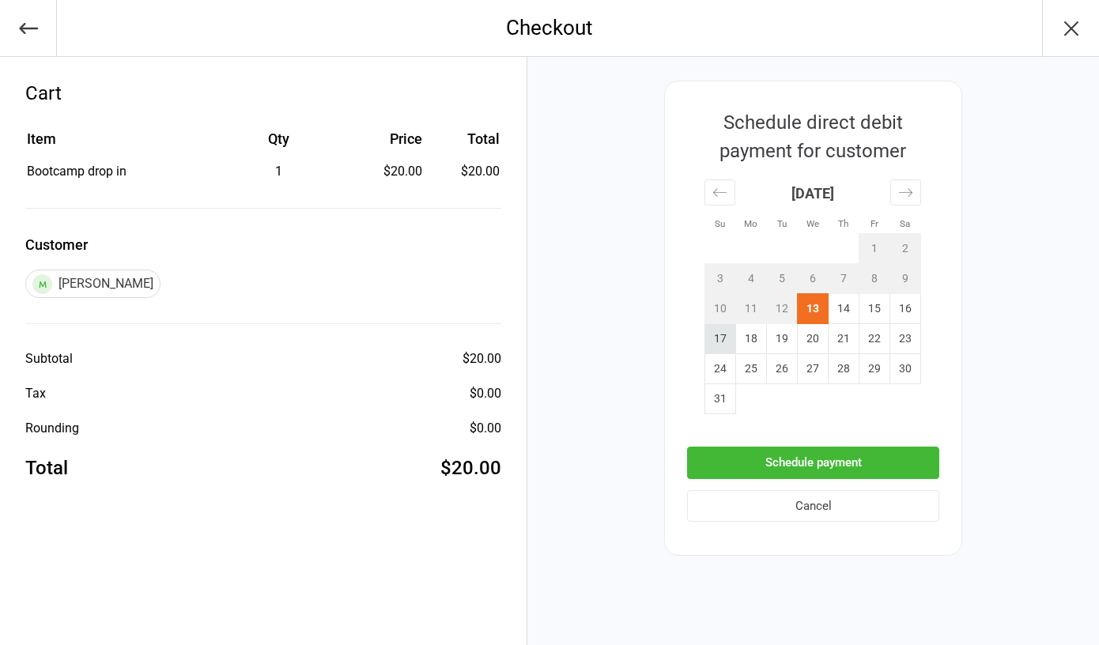
click at [726, 336] on td "17" at bounding box center [720, 339] width 31 height 30
click at [765, 466] on button "Schedule payment" at bounding box center [813, 463] width 252 height 32
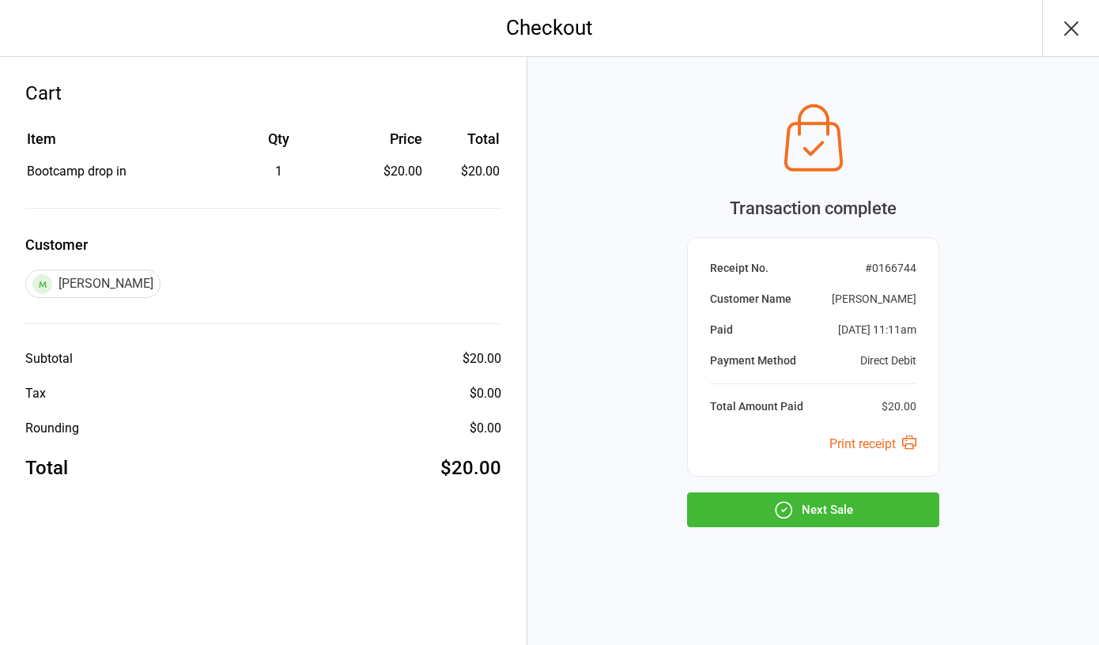
click at [850, 508] on button "Next Sale" at bounding box center [813, 510] width 252 height 35
